Goal: Transaction & Acquisition: Purchase product/service

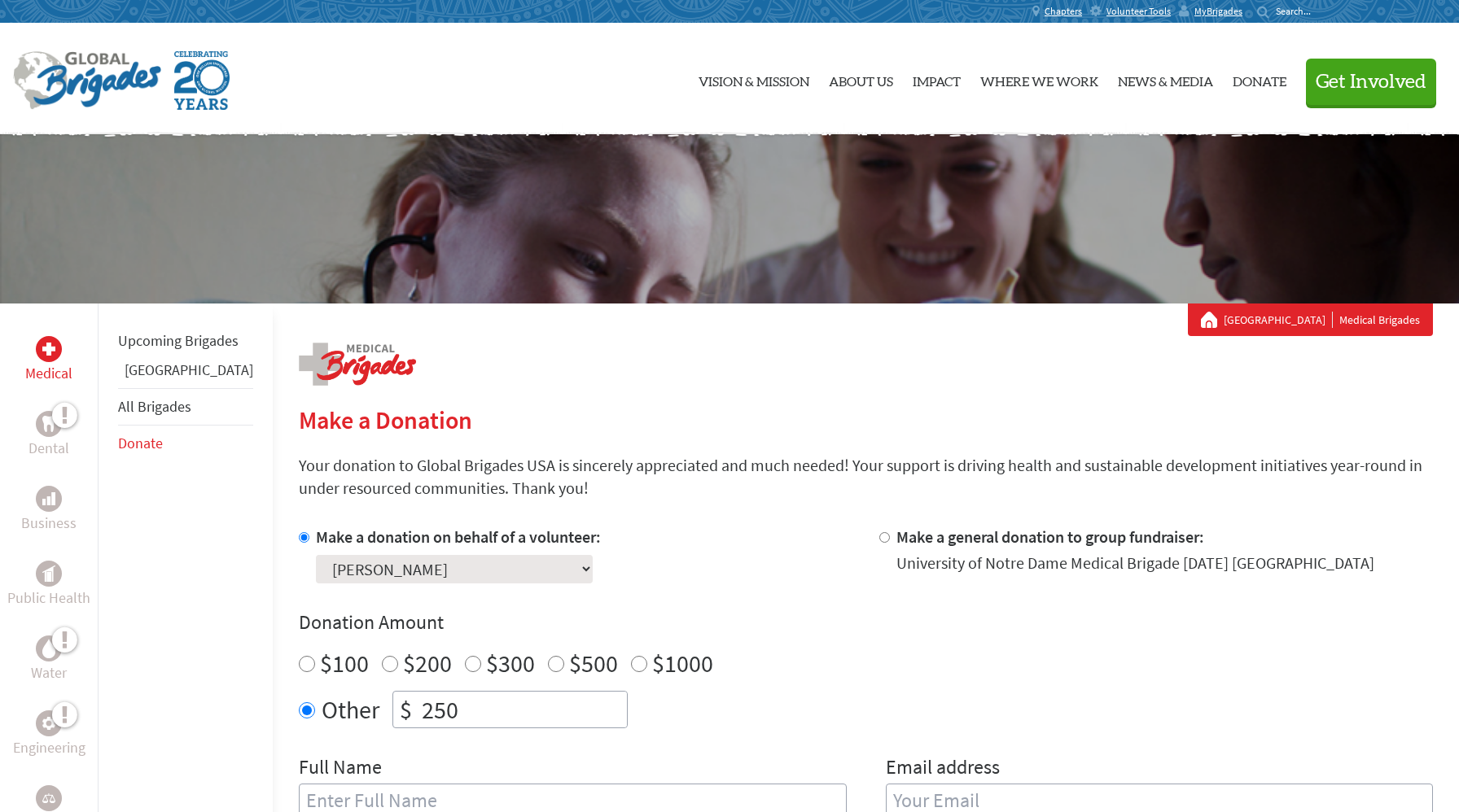
click at [8, 361] on div "Medical" at bounding box center [49, 360] width 91 height 75
click at [6, 345] on div "Medical" at bounding box center [49, 360] width 91 height 75
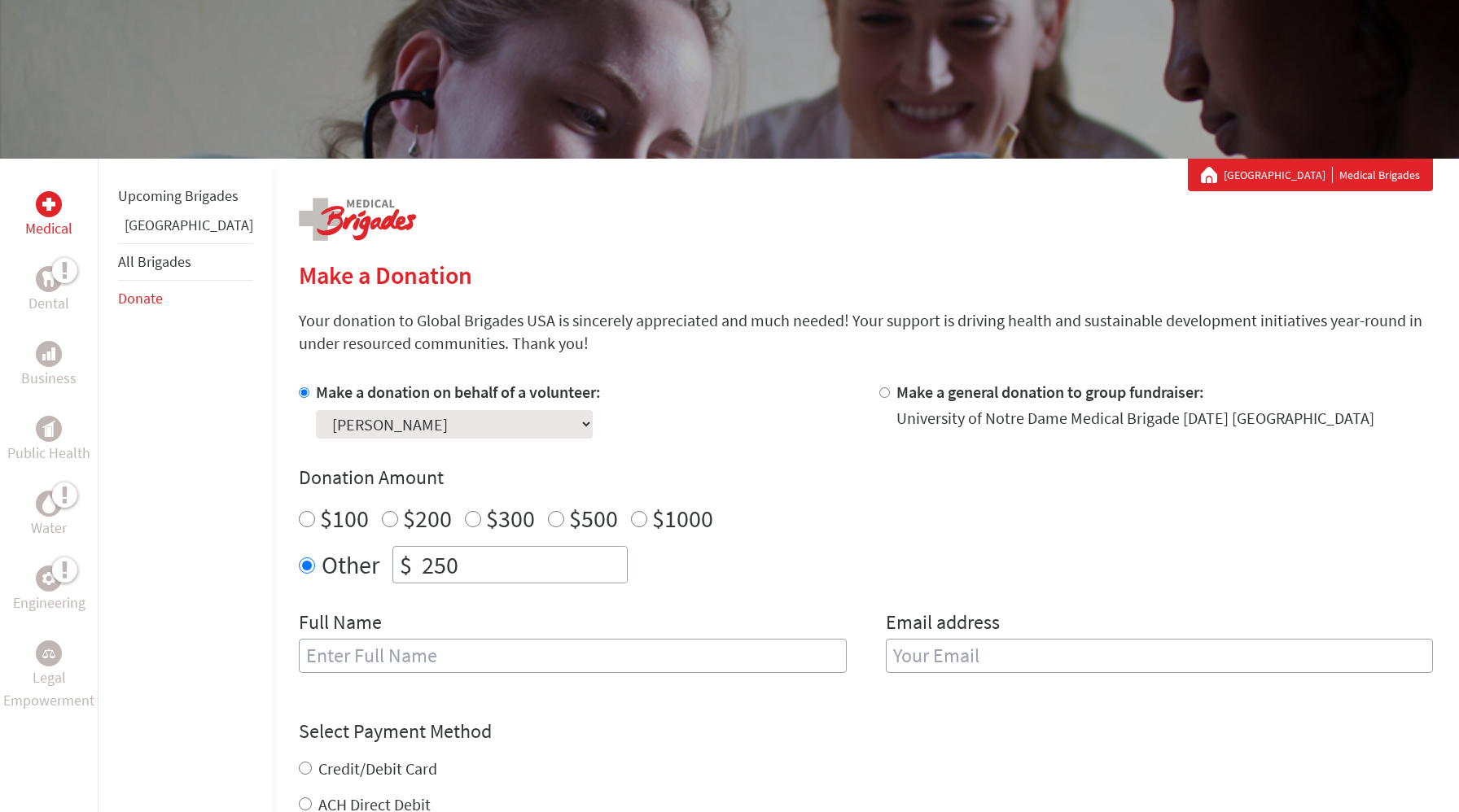
scroll to position [150, 0]
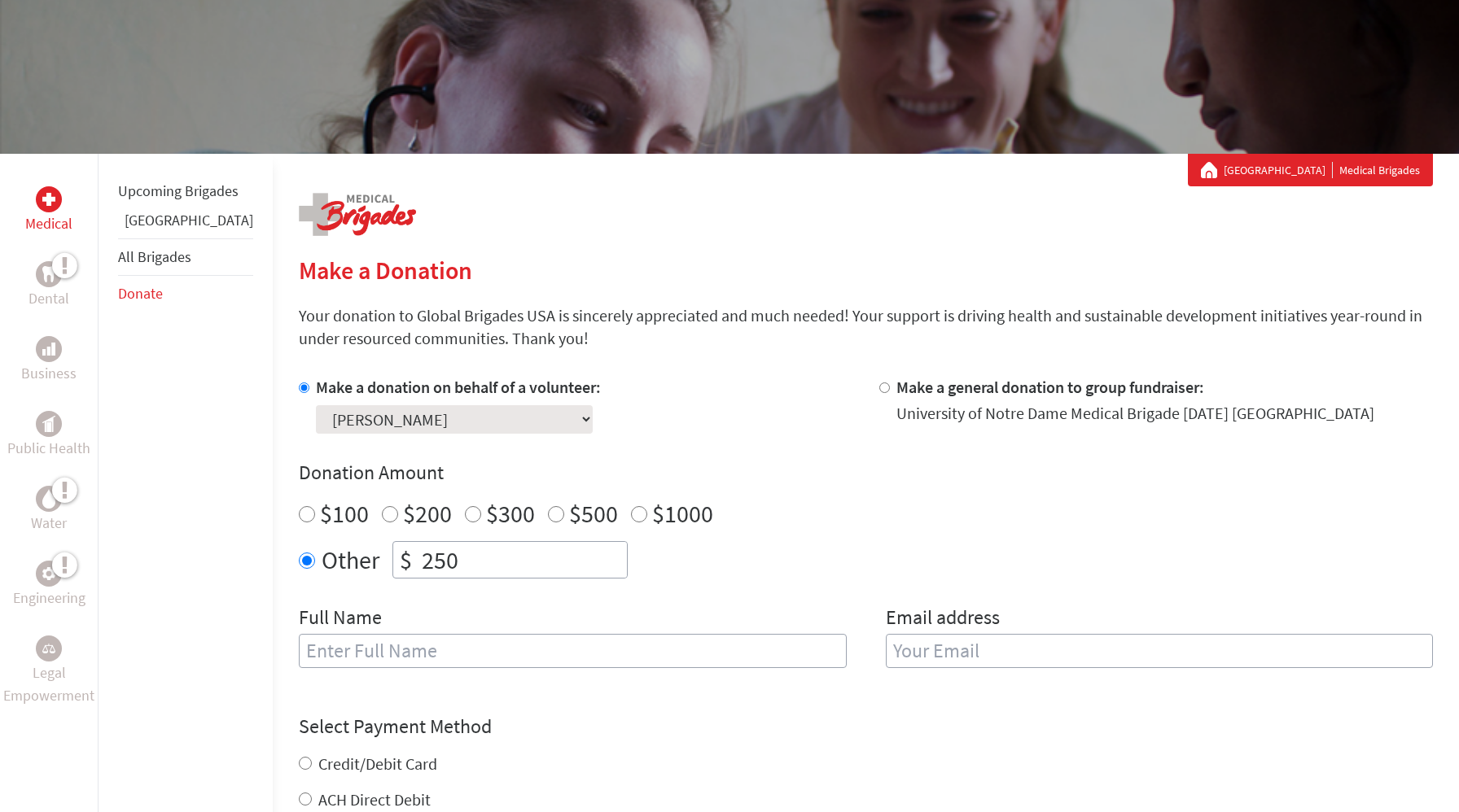
click at [382, 514] on input "$200" at bounding box center [390, 514] width 17 height 17
radio input "true"
click at [359, 657] on input "text" at bounding box center [572, 650] width 548 height 34
type input "[PERSON_NAME]"
type input "[PERSON_NAME][EMAIL_ADDRESS][PERSON_NAME][DOMAIN_NAME]"
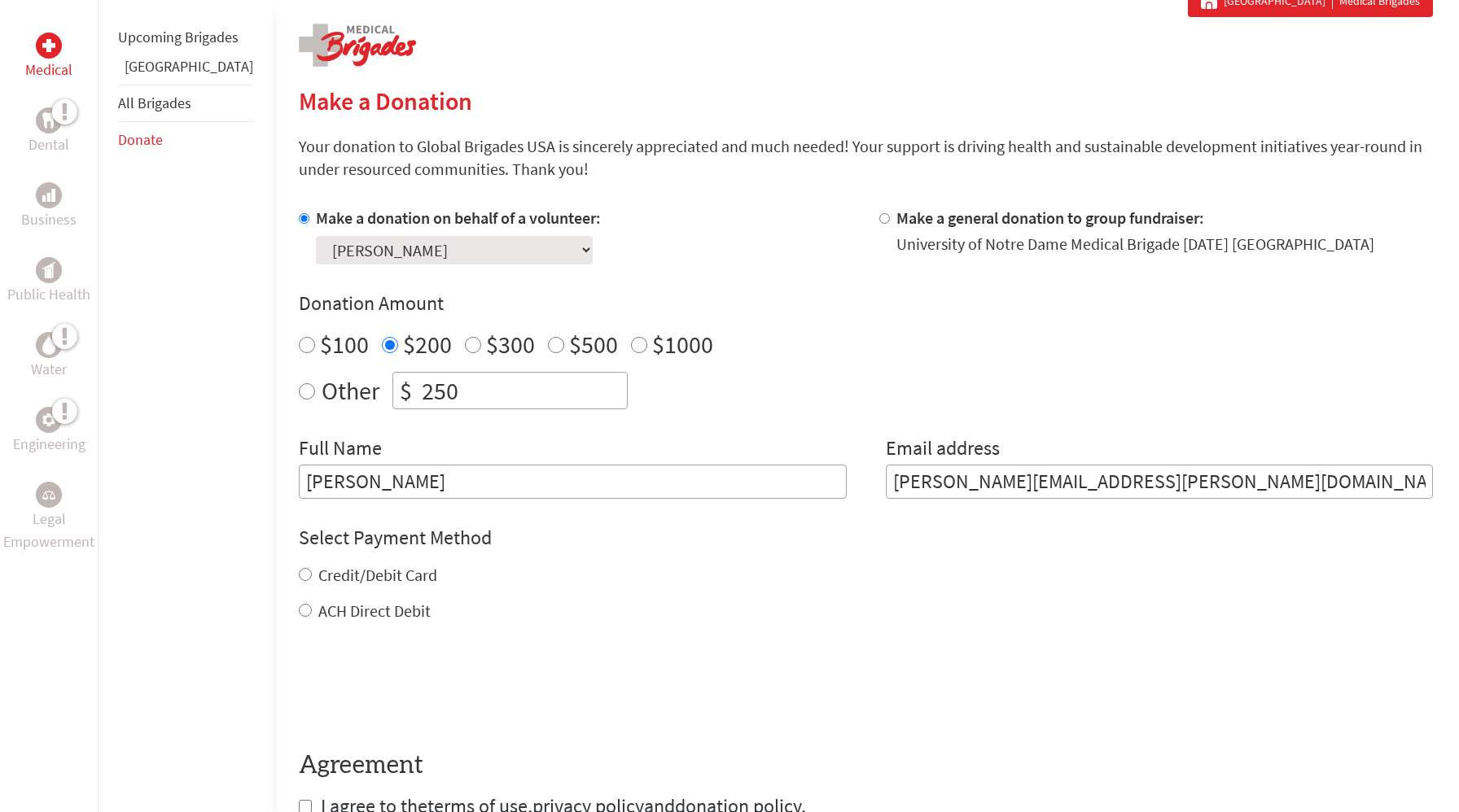
scroll to position [338, 0]
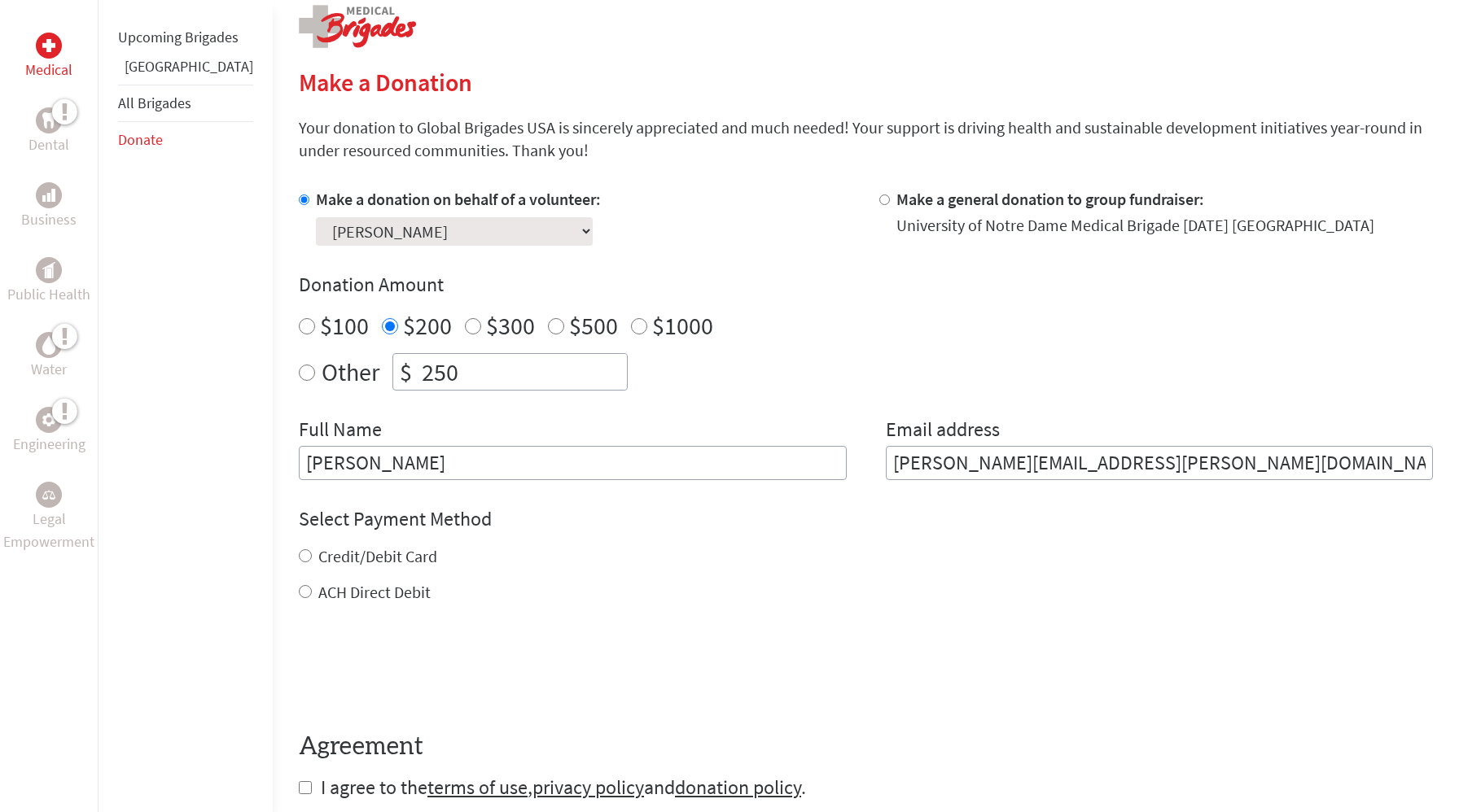
click at [367, 559] on label "Credit/Debit Card" at bounding box center [377, 556] width 119 height 20
click at [312, 559] on input "Credit/Debit Card" at bounding box center [305, 556] width 13 height 13
radio input "true"
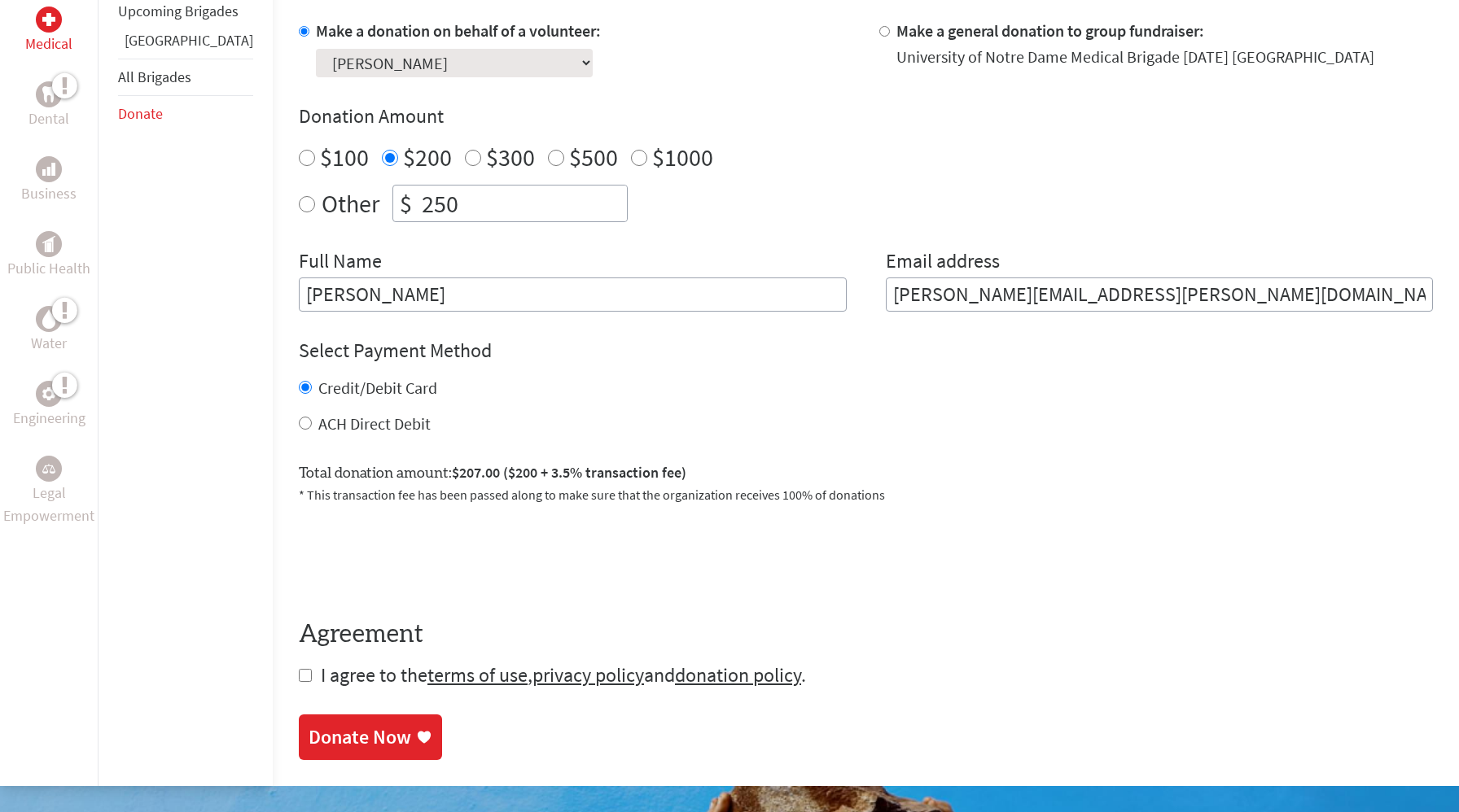
scroll to position [528, 0]
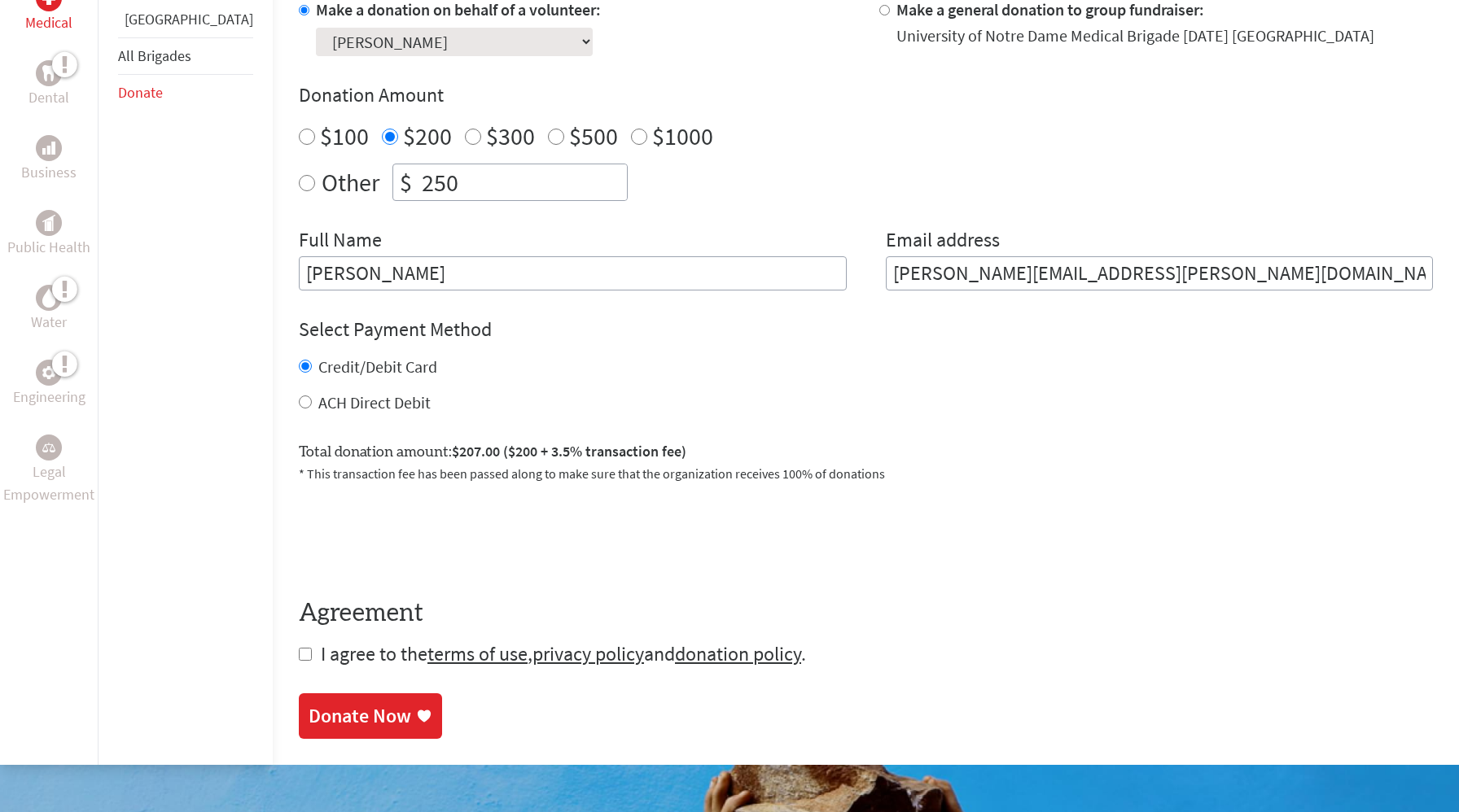
click at [298, 656] on form "Make a donation on behalf of a volunteer: Select a volunteer... [PERSON_NAME] […" at bounding box center [866, 333] width 1134 height 669
click at [298, 651] on input "checkbox" at bounding box center [305, 654] width 13 height 13
checkbox input "true"
click at [310, 731] on link "Donate Now" at bounding box center [370, 718] width 143 height 46
